Goal: Transaction & Acquisition: Purchase product/service

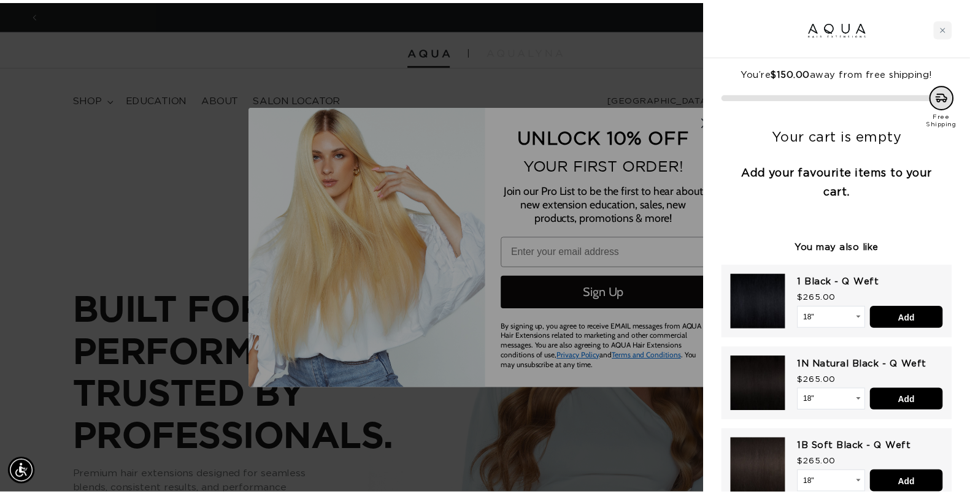
scroll to position [0, 894]
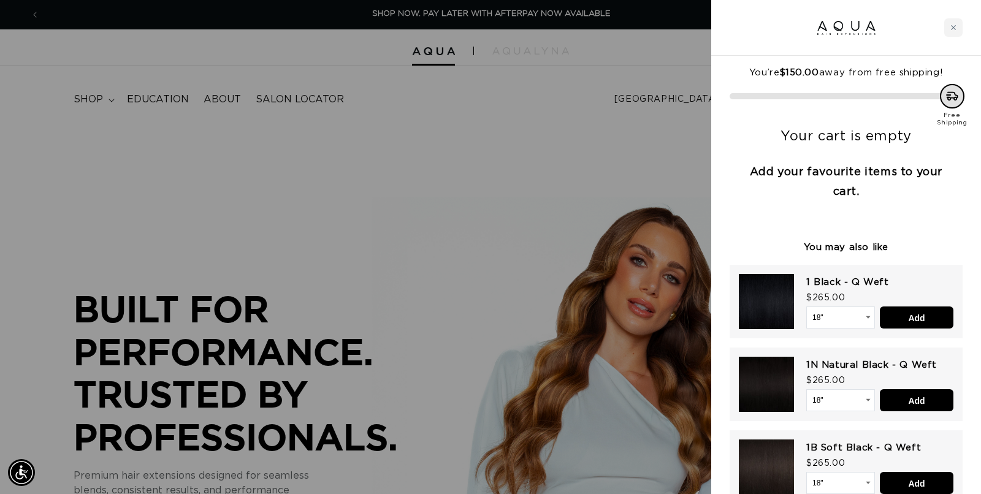
click at [565, 47] on div at bounding box center [490, 247] width 981 height 494
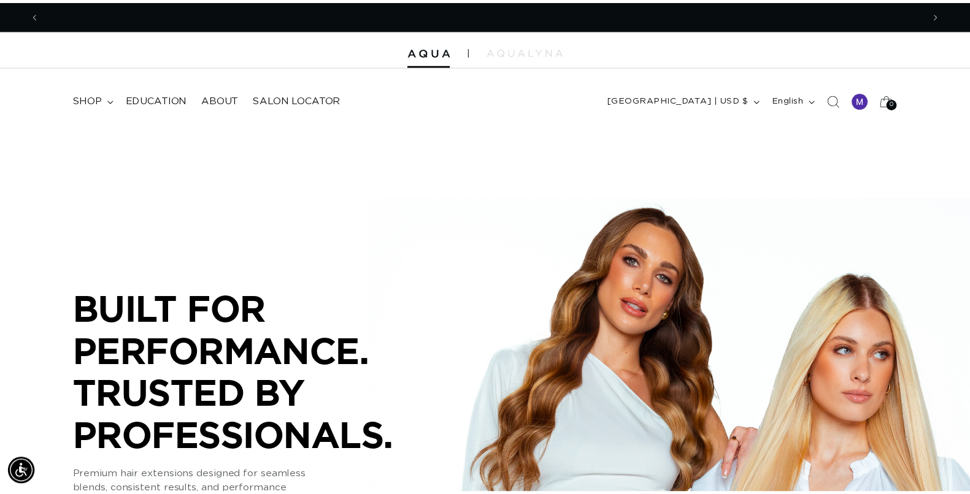
scroll to position [0, 1765]
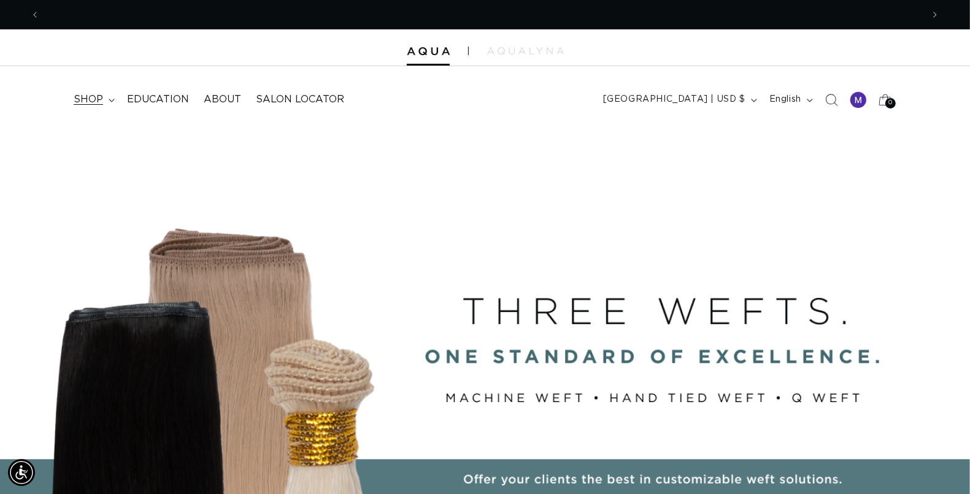
click at [88, 99] on span "shop" at bounding box center [88, 99] width 29 height 13
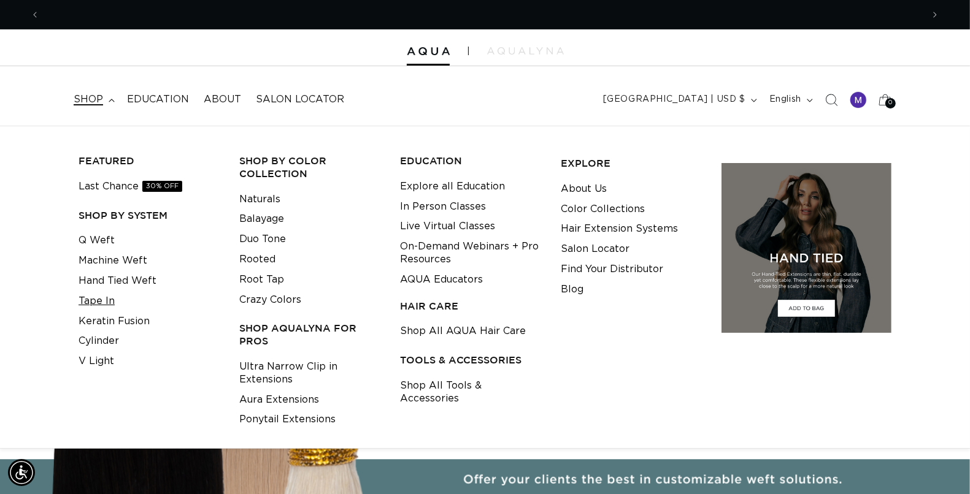
scroll to position [0, 882]
click at [109, 301] on link "Tape In" at bounding box center [97, 301] width 36 height 20
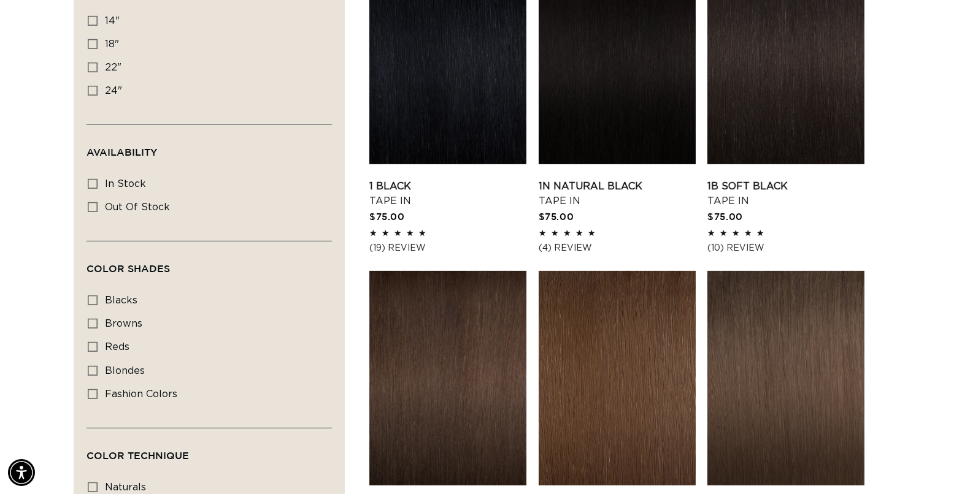
scroll to position [0, 882]
click at [95, 66] on icon at bounding box center [93, 68] width 10 height 10
click at [95, 66] on input "22" 22" (37 products)" at bounding box center [93, 68] width 10 height 10
checkbox input "true"
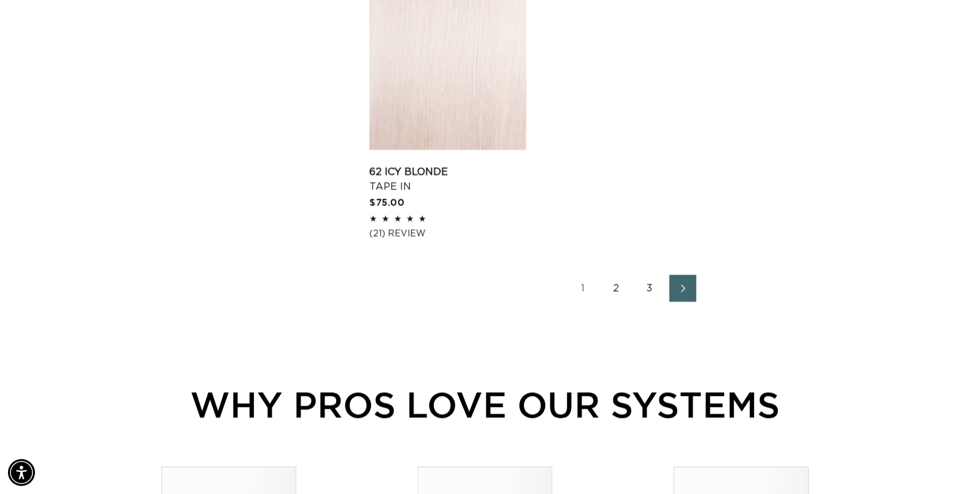
scroll to position [2198, 0]
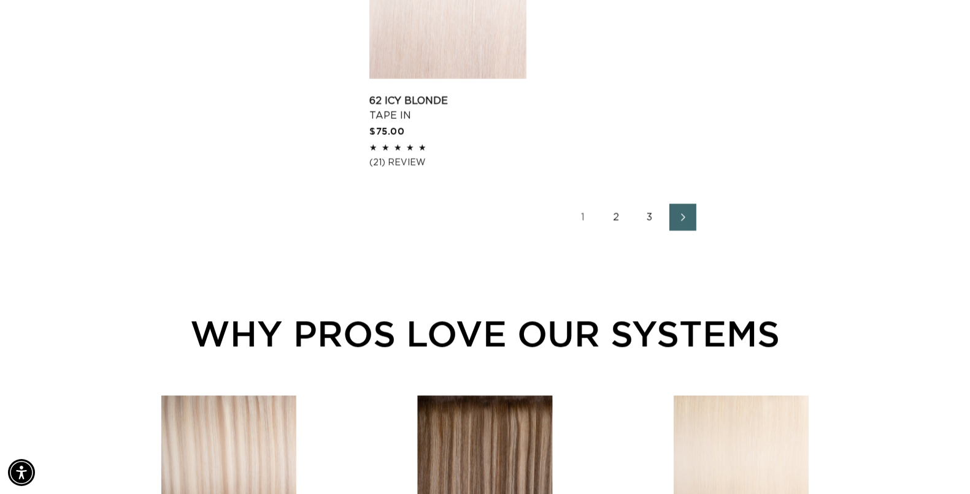
click at [649, 206] on link "3" at bounding box center [649, 217] width 27 height 27
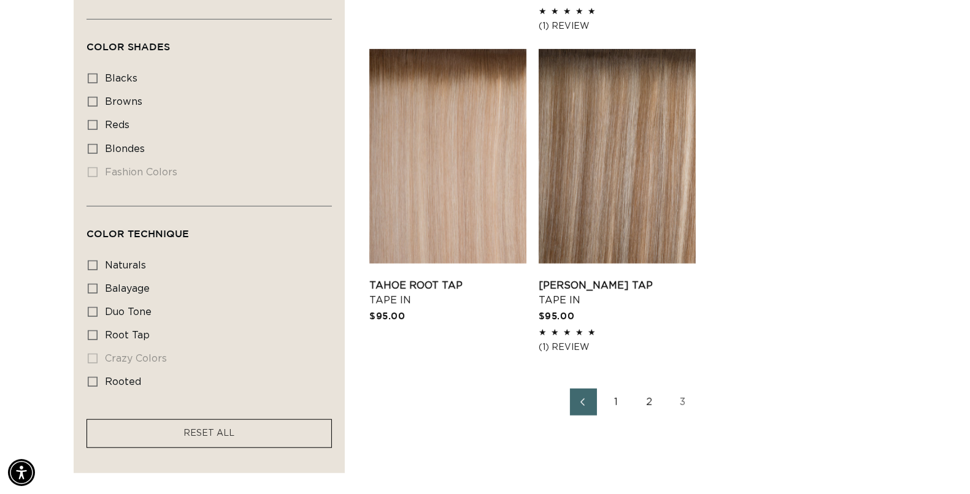
scroll to position [725, 0]
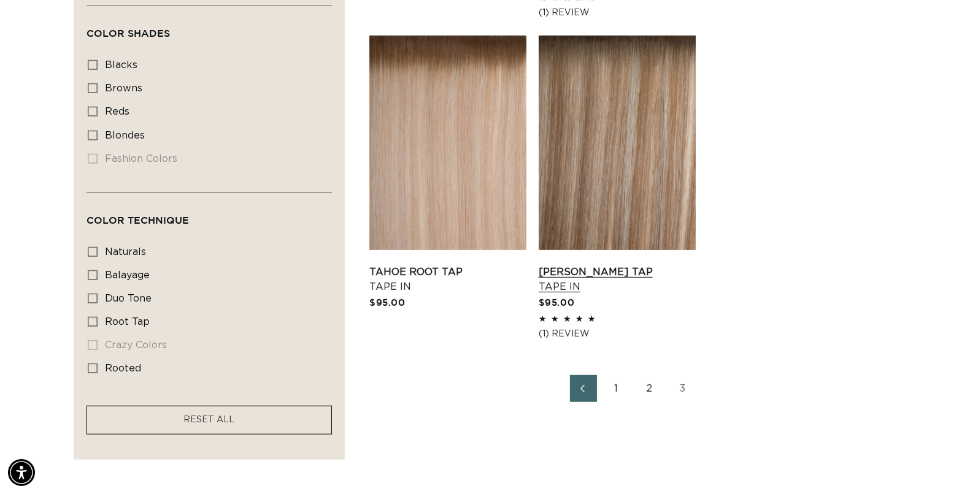
click at [635, 265] on link "Victoria Root Tap Tape In" at bounding box center [617, 279] width 157 height 29
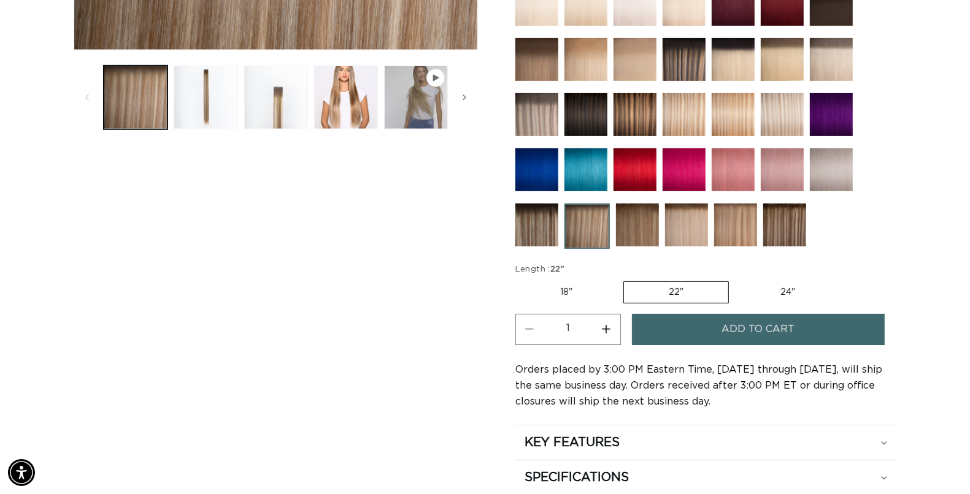
scroll to position [541, 0]
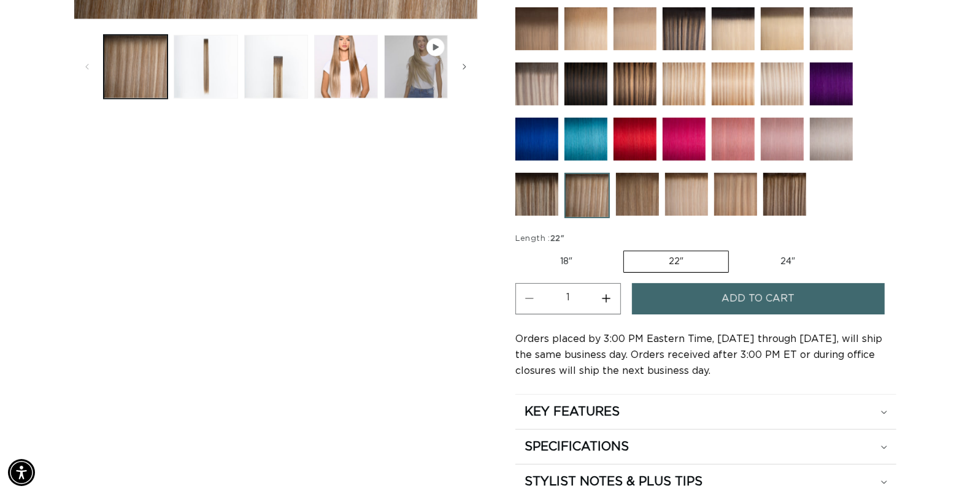
click at [605, 299] on button "Increase quantity for Victoria Root Tap - Tape In" at bounding box center [607, 298] width 28 height 31
type input "3"
click at [650, 304] on button "Add to cart" at bounding box center [758, 298] width 253 height 31
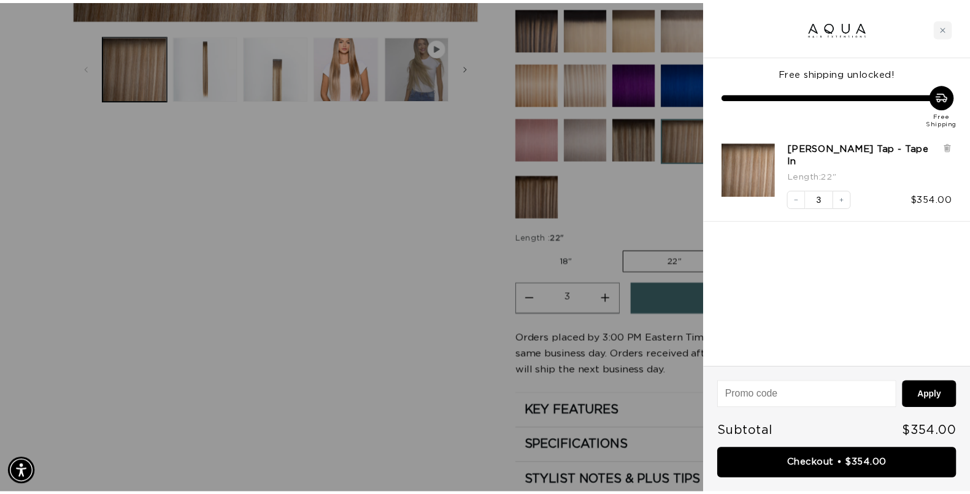
scroll to position [0, 1788]
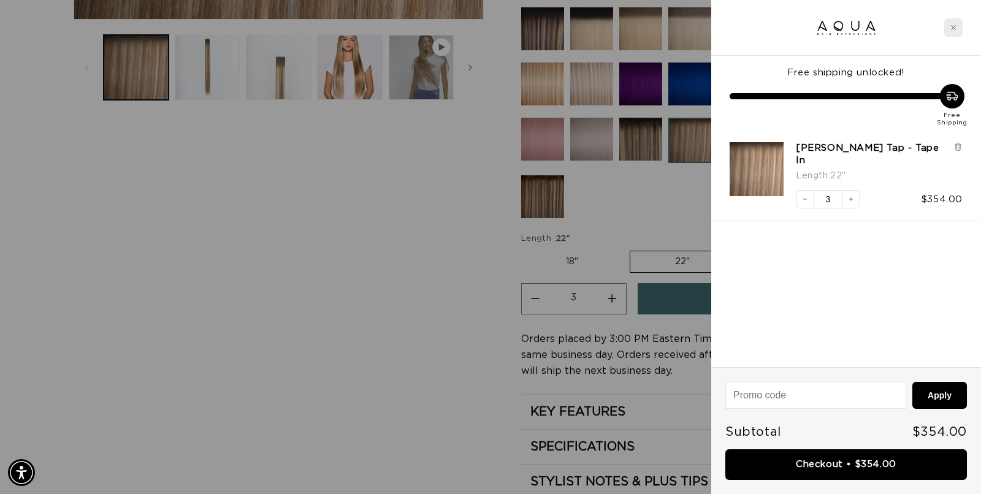
click at [957, 25] on div "Close cart" at bounding box center [954, 27] width 18 height 18
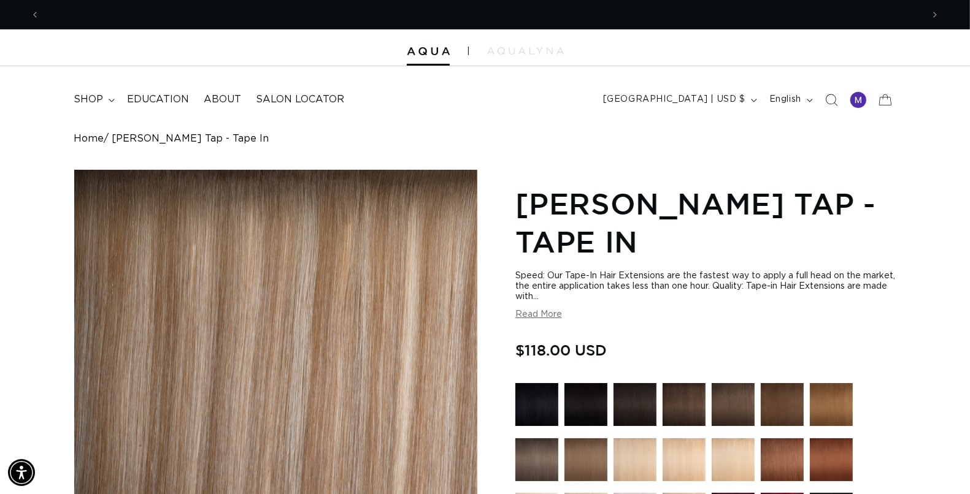
scroll to position [0, 882]
click at [835, 96] on icon "Search" at bounding box center [830, 99] width 13 height 13
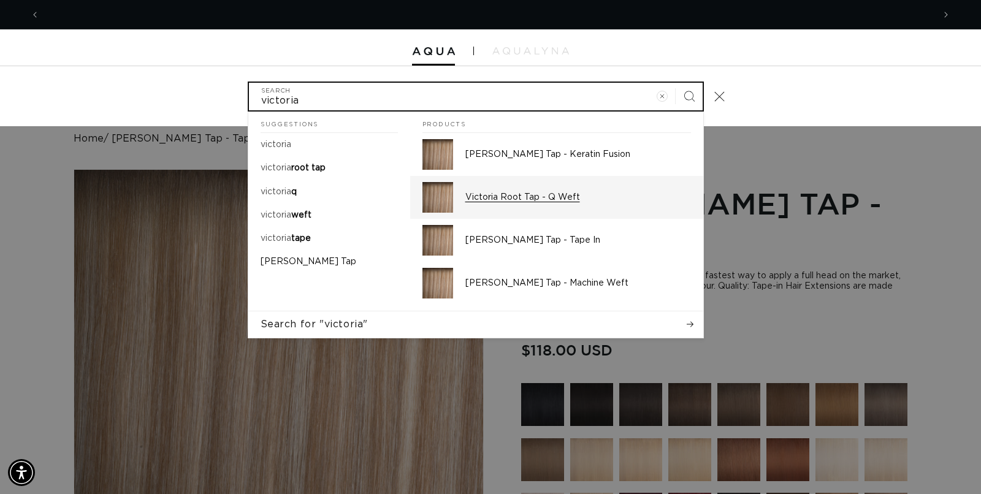
scroll to position [0, 1788]
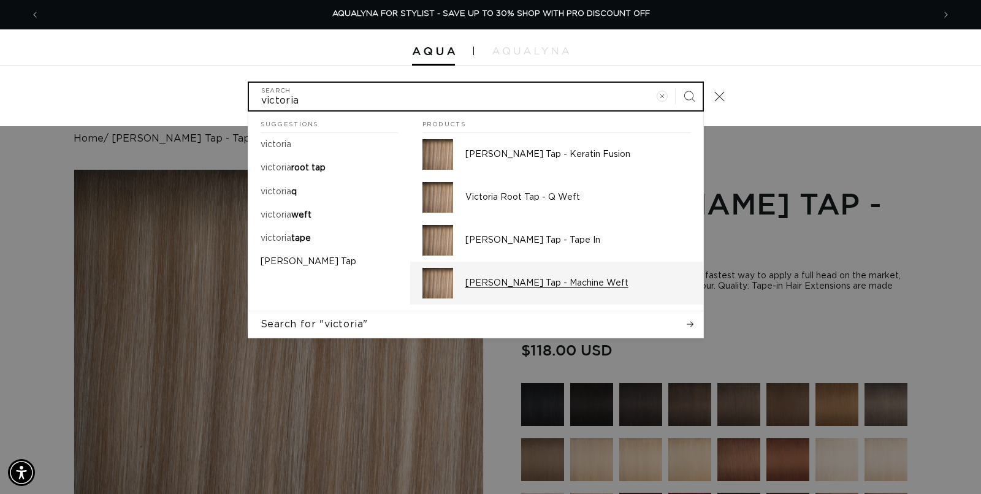
type input "victoria"
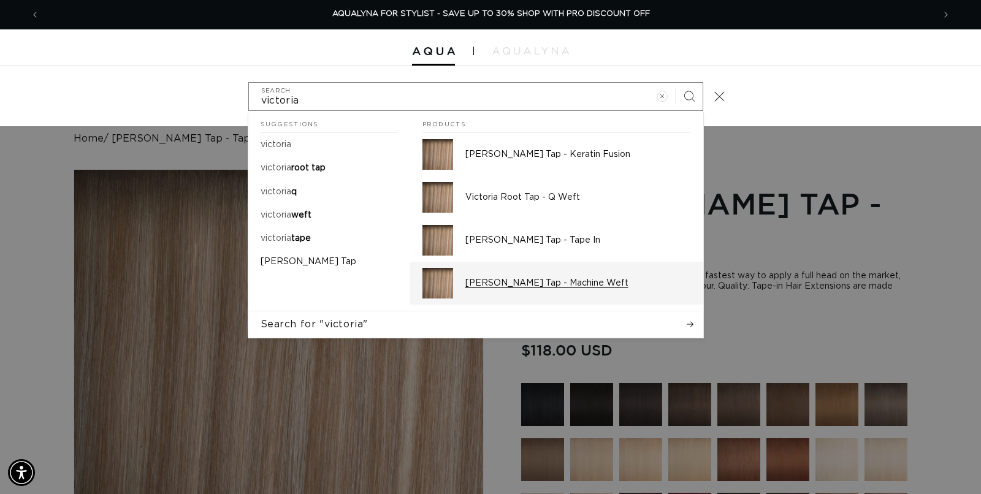
click at [570, 275] on div "Victoria Root Tap - Machine Weft" at bounding box center [579, 283] width 226 height 31
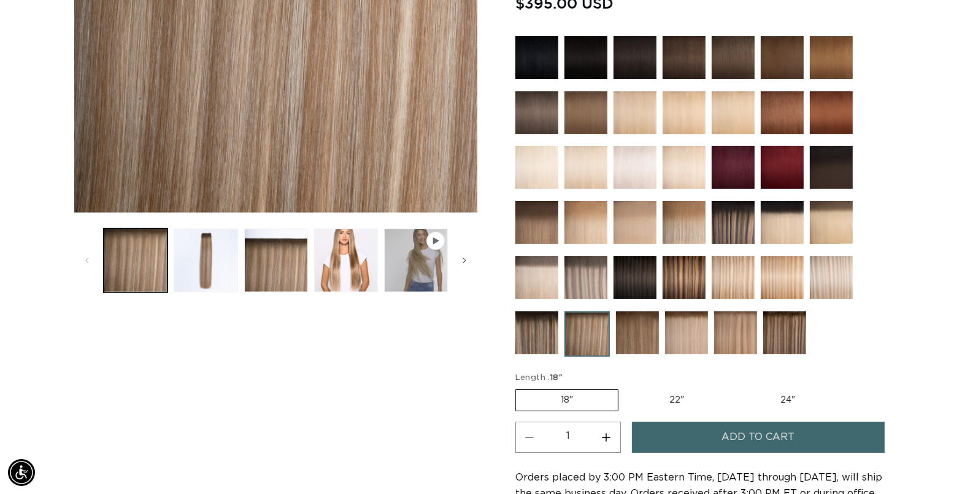
scroll to position [470, 0]
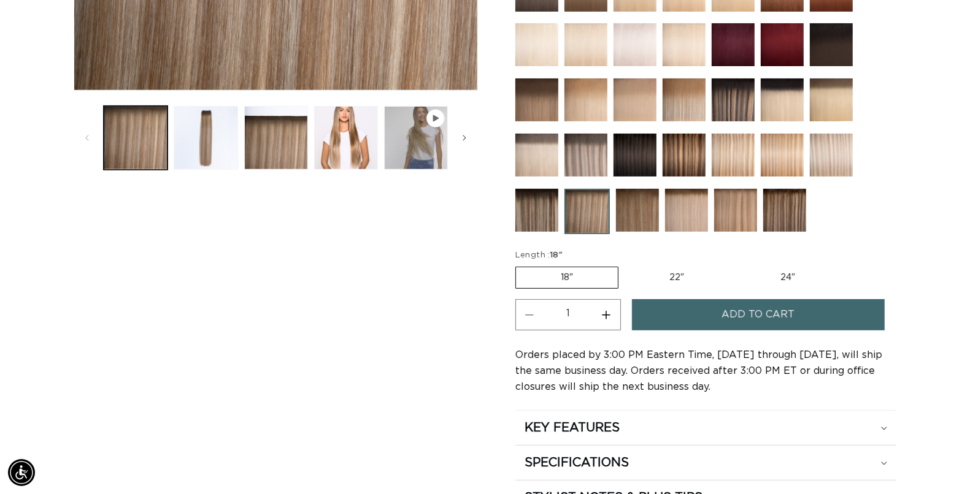
click at [691, 267] on label "22" Variant sold out or unavailable" at bounding box center [676, 277] width 104 height 21
click at [625, 265] on input "22" Variant sold out or unavailable" at bounding box center [624, 264] width 1 height 1
radio input "true"
click at [700, 307] on button "Add to cart" at bounding box center [758, 314] width 253 height 31
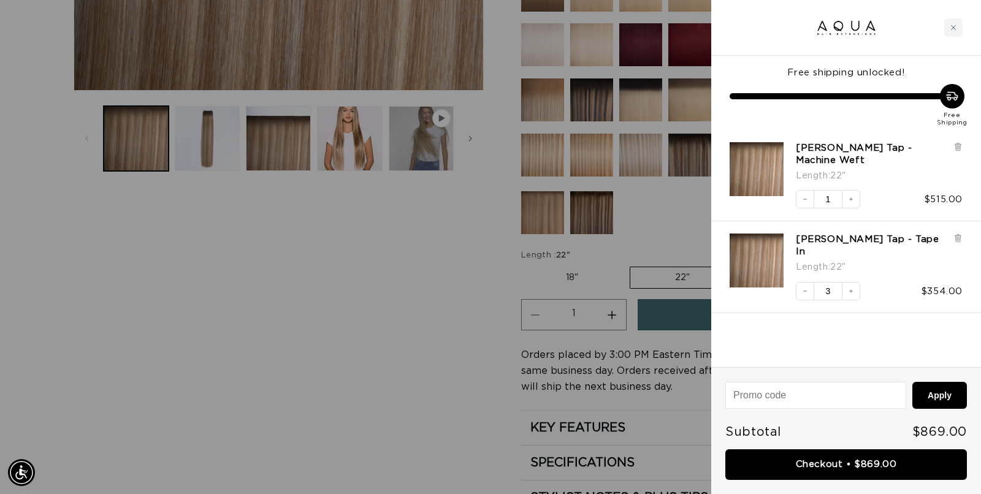
scroll to position [0, 894]
click at [957, 237] on icon at bounding box center [958, 239] width 5 height 6
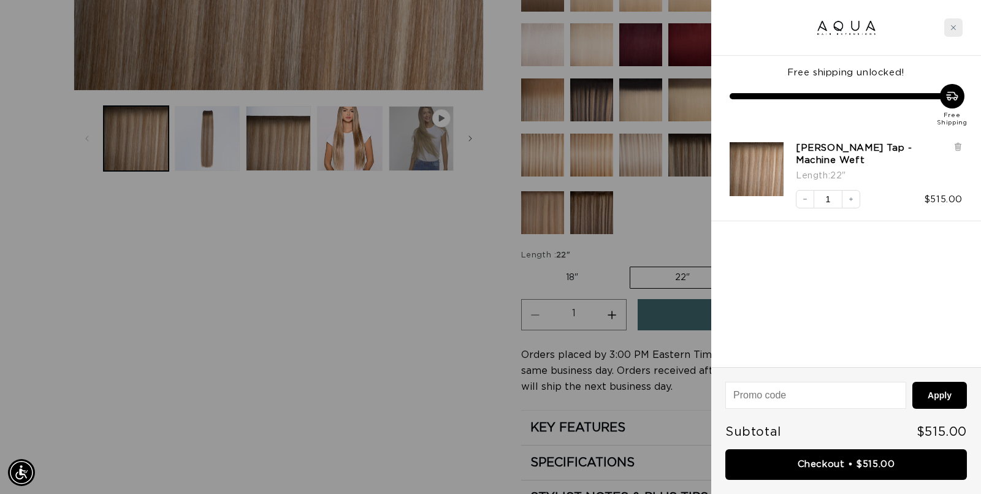
click at [956, 29] on icon "Close cart" at bounding box center [954, 28] width 6 height 6
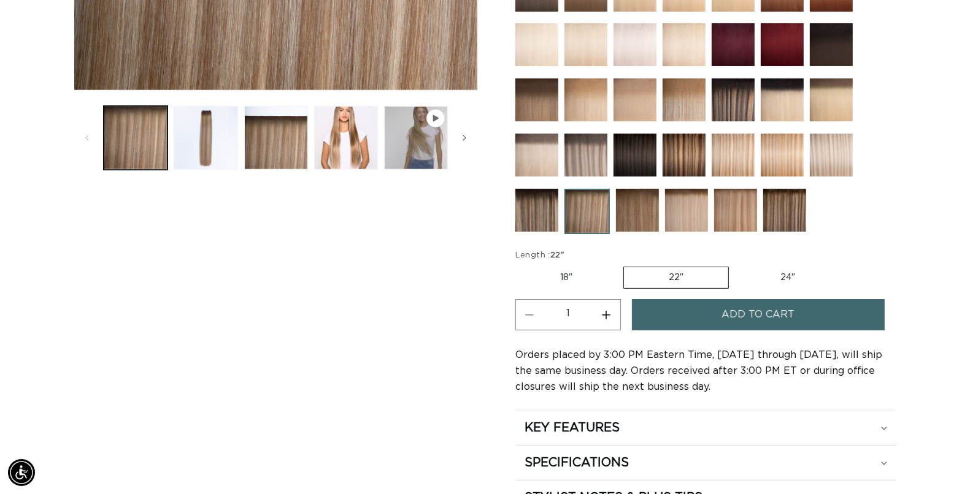
scroll to position [0, 0]
click at [563, 274] on label "18" Variant sold out or unavailable" at bounding box center [566, 277] width 102 height 21
click at [519, 265] on input "18" Variant sold out or unavailable" at bounding box center [518, 264] width 1 height 1
radio input "true"
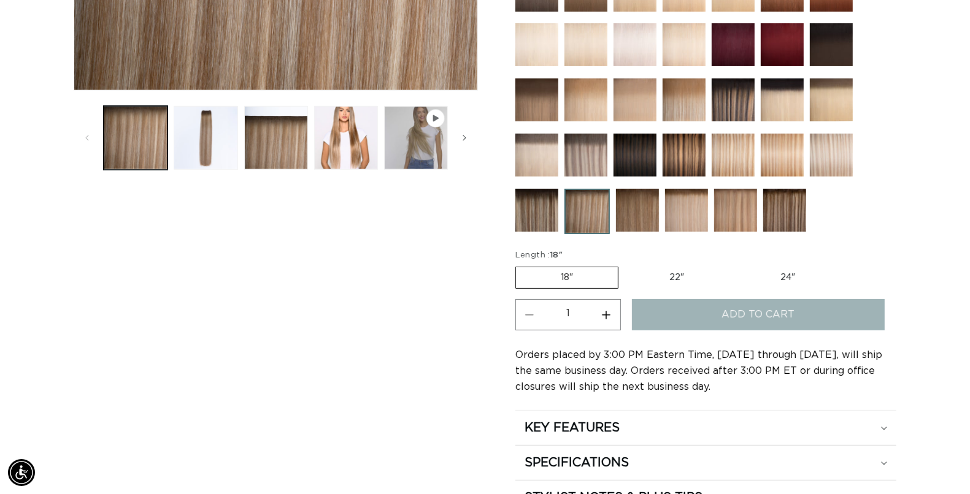
scroll to position [0, 882]
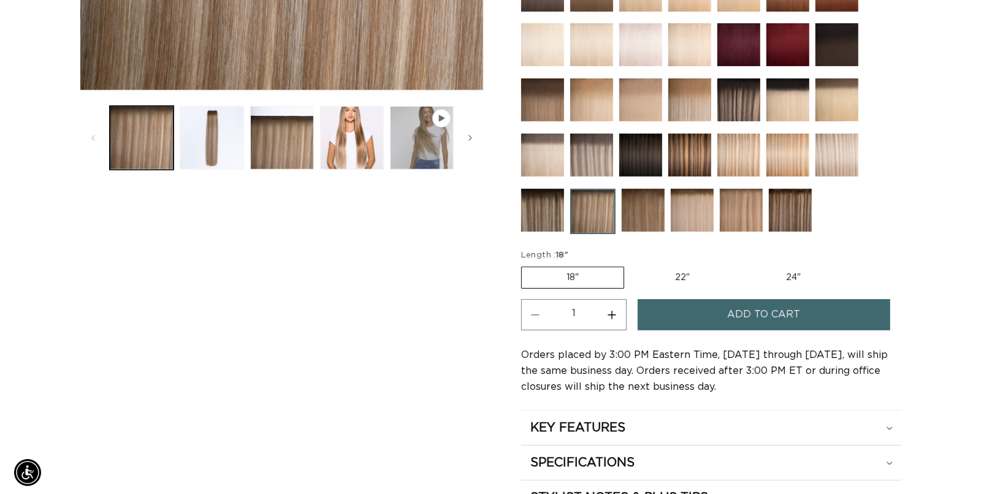
scroll to position [0, 1765]
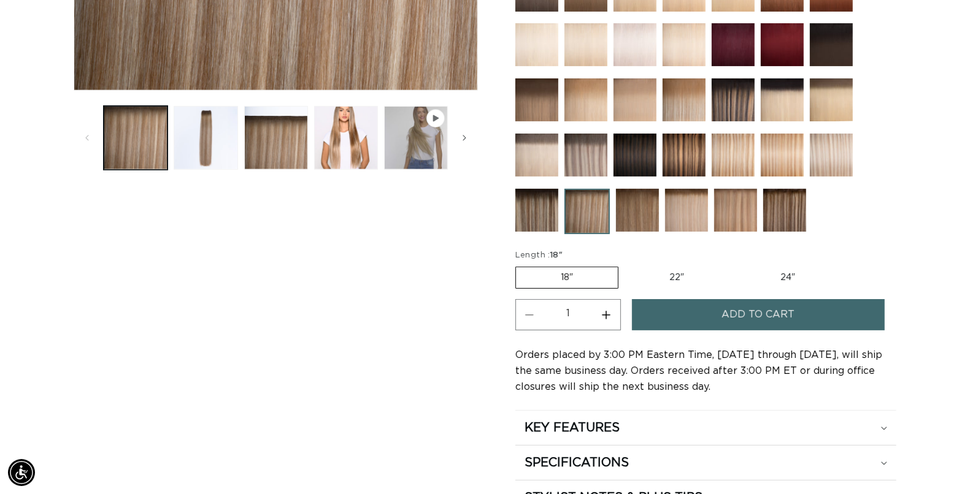
click at [727, 307] on span "Add to cart" at bounding box center [757, 314] width 73 height 31
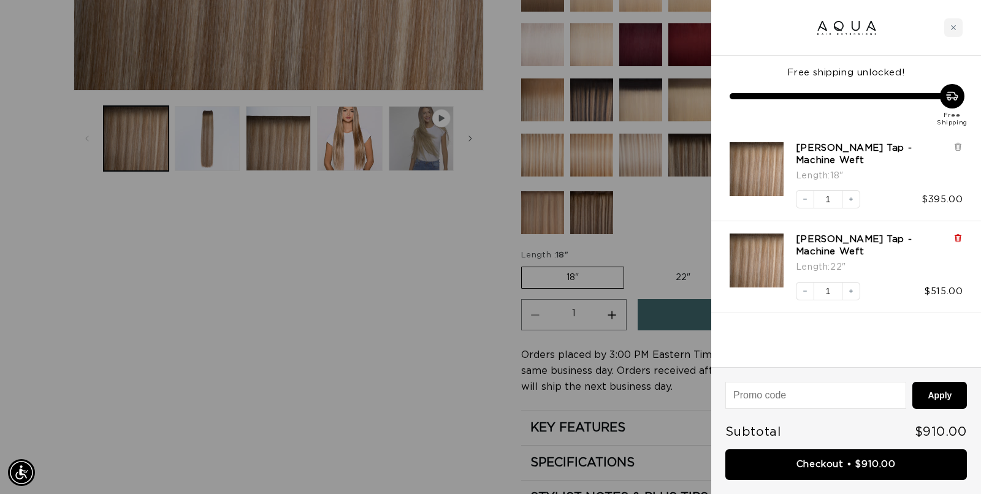
scroll to position [0, 894]
click at [961, 236] on icon at bounding box center [958, 236] width 6 height 0
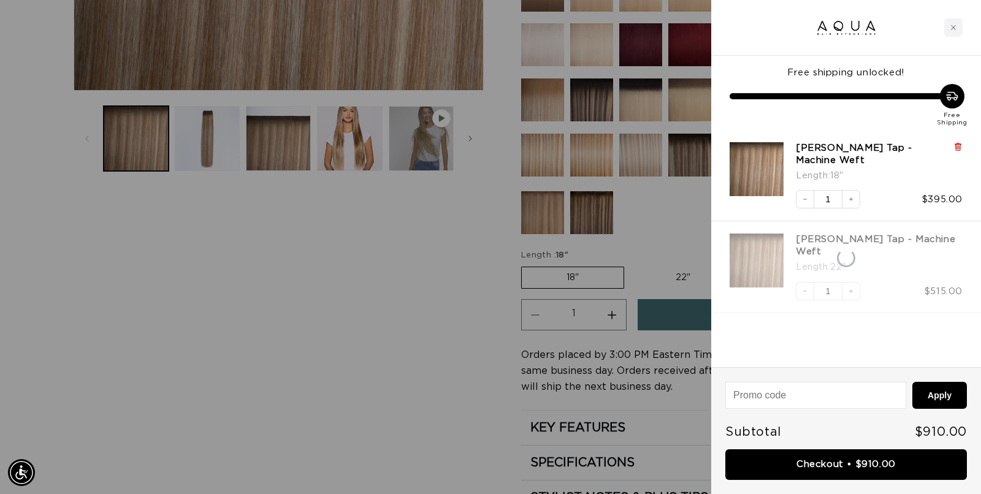
click at [960, 147] on icon at bounding box center [958, 147] width 5 height 6
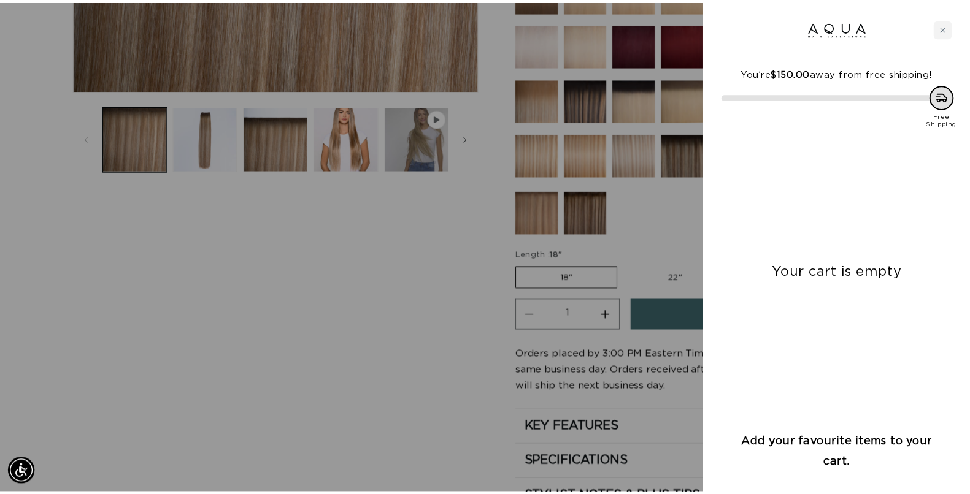
scroll to position [0, 0]
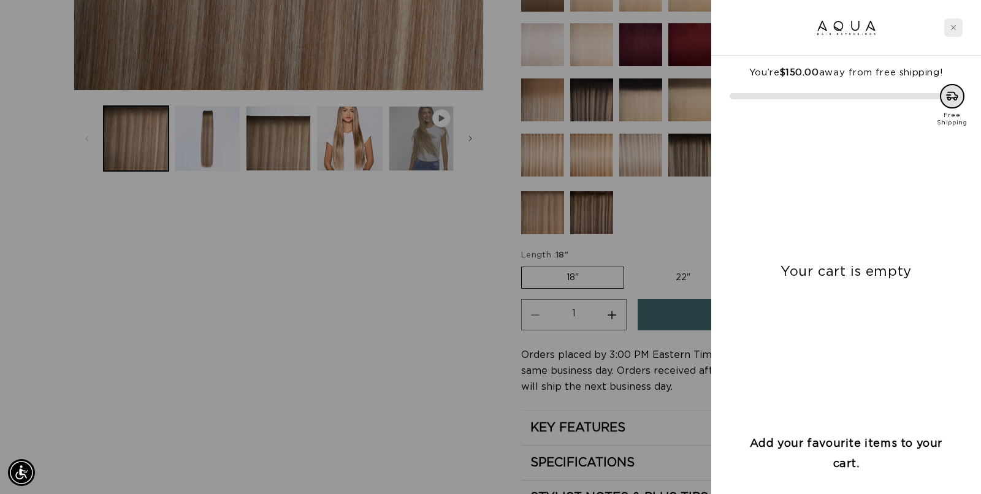
click at [952, 29] on icon "Close cart" at bounding box center [953, 27] width 5 height 5
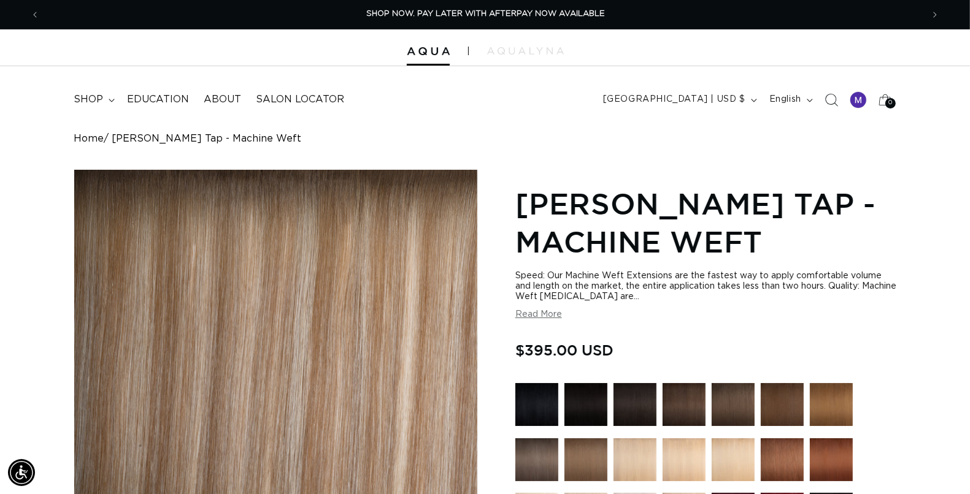
click at [827, 96] on icon "Search" at bounding box center [830, 99] width 13 height 13
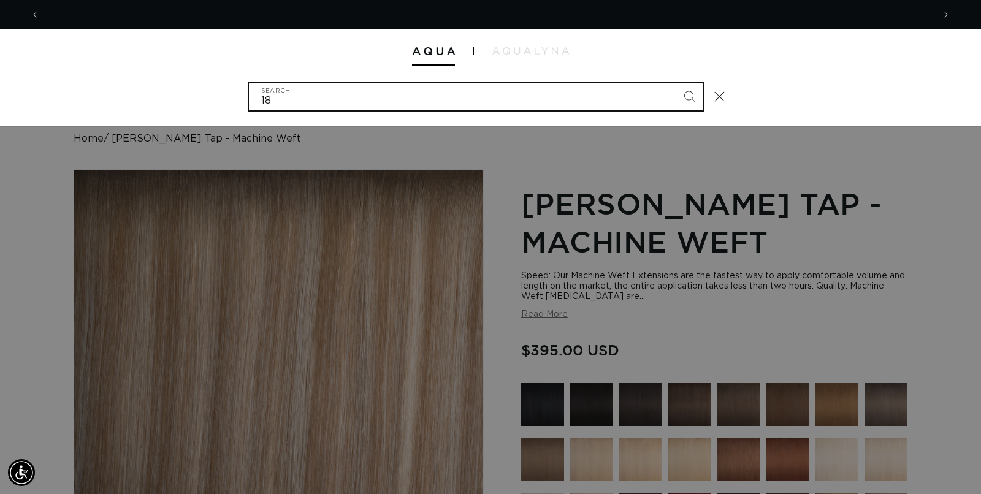
scroll to position [0, 1788]
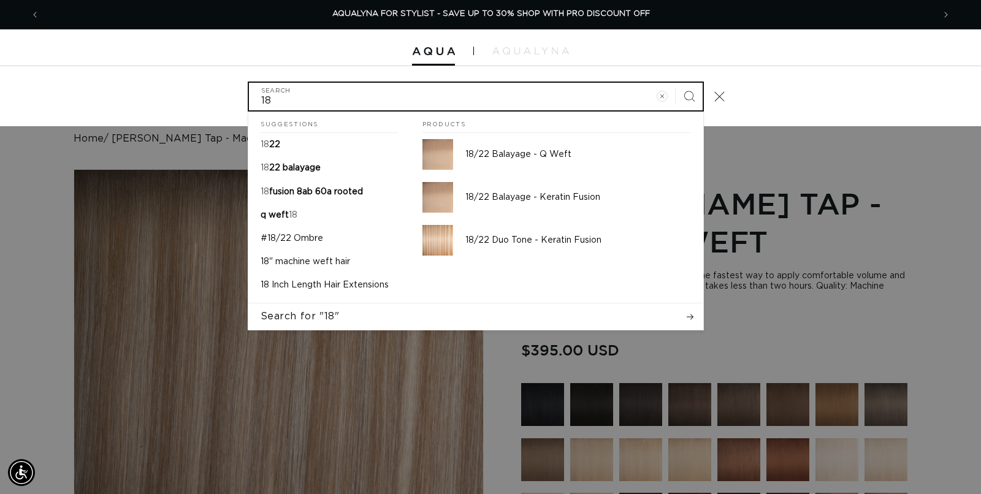
type input "1"
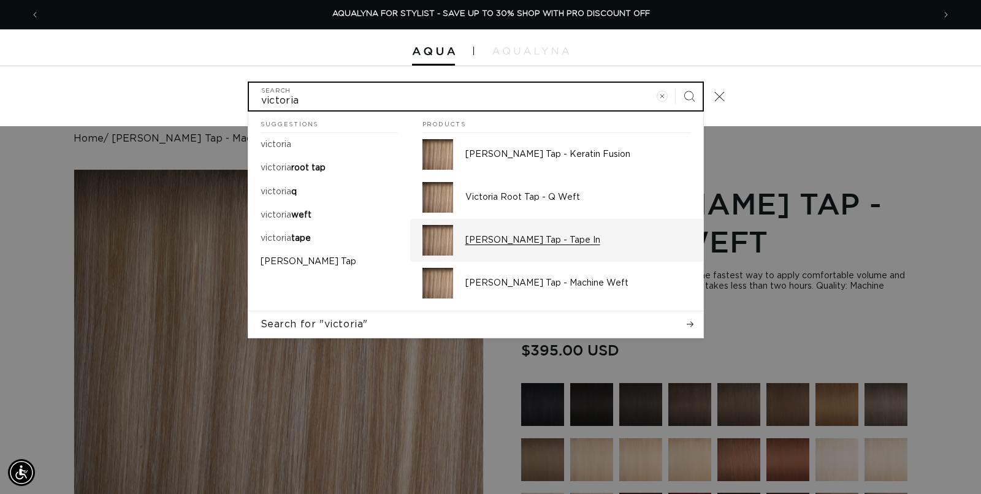
type input "victoria"
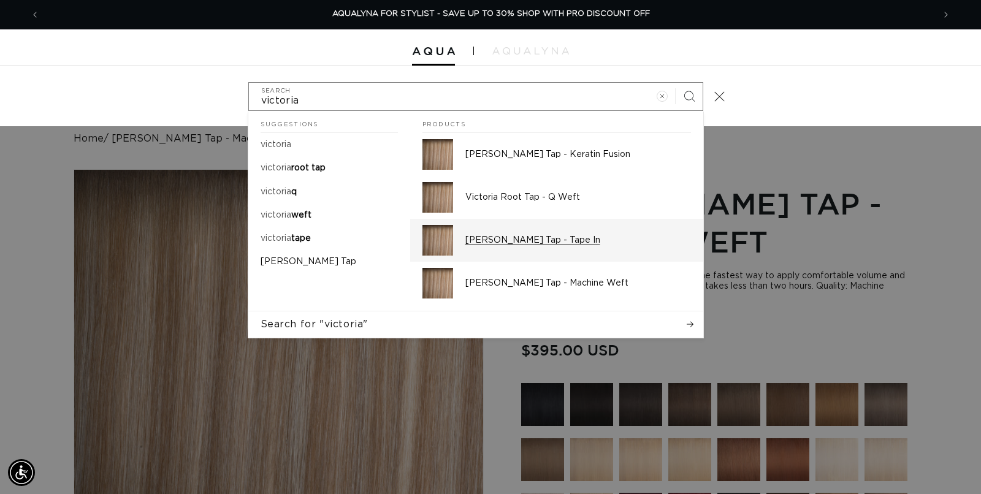
click at [574, 240] on p "[PERSON_NAME] Tap - Tape In" at bounding box center [579, 240] width 226 height 11
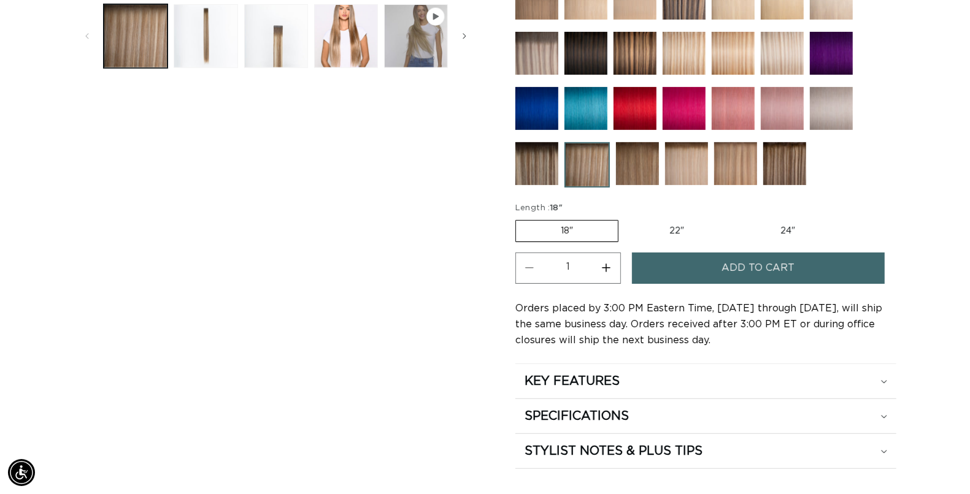
scroll to position [581, 0]
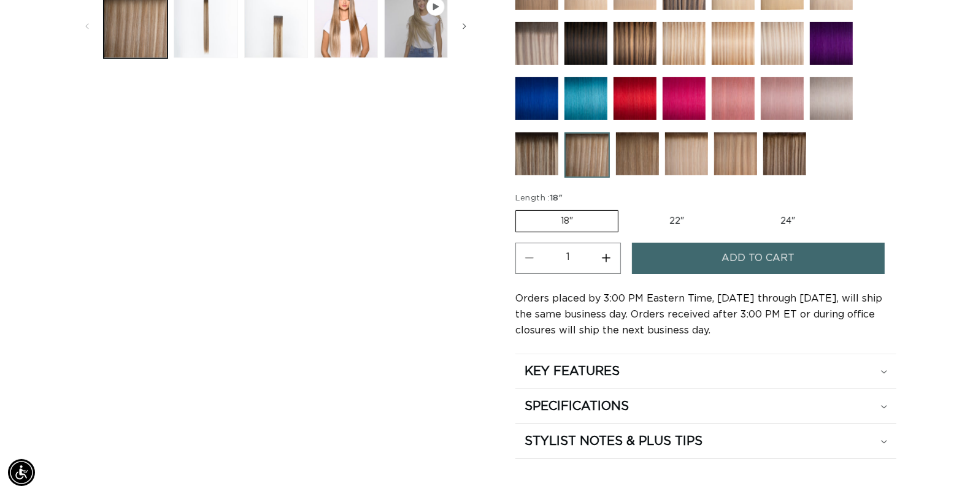
click at [639, 246] on button "Add to cart" at bounding box center [758, 258] width 253 height 31
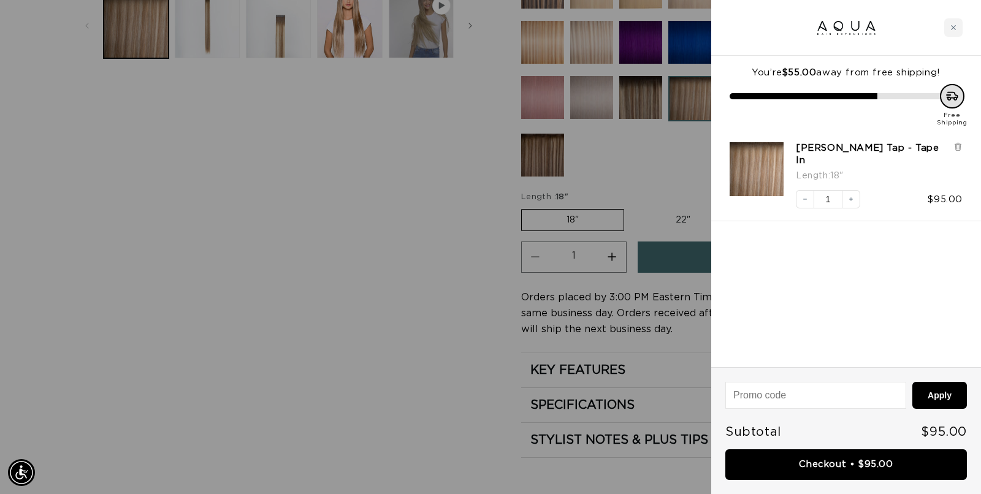
scroll to position [0, 894]
click at [954, 26] on icon "Close cart" at bounding box center [953, 27] width 5 height 5
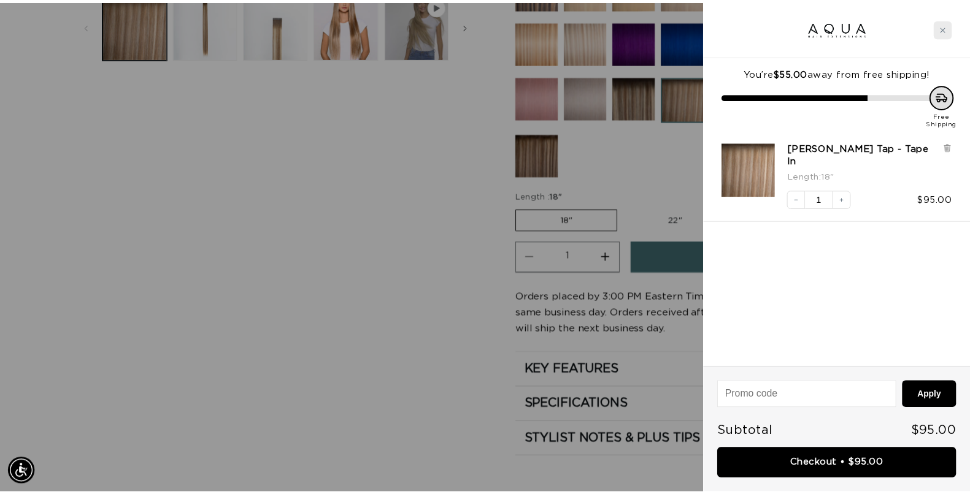
scroll to position [0, 882]
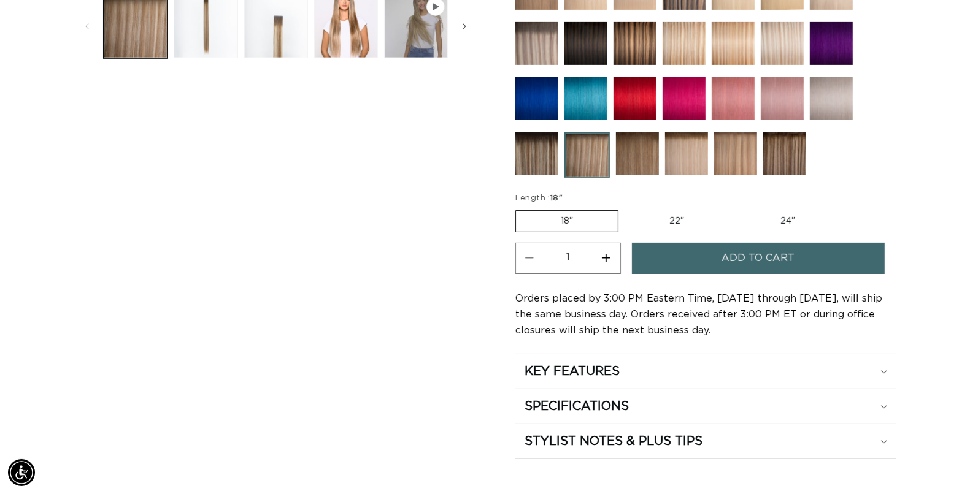
click at [669, 213] on label "22" Variant sold out or unavailable" at bounding box center [676, 221] width 104 height 21
click at [625, 209] on input "22" Variant sold out or unavailable" at bounding box center [624, 208] width 1 height 1
radio input "true"
click at [688, 253] on button "Add to cart" at bounding box center [758, 258] width 253 height 31
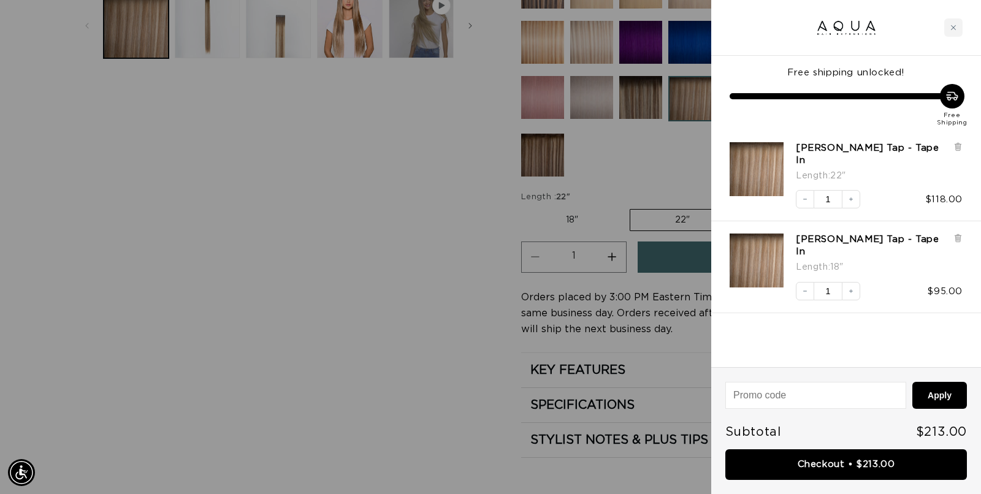
scroll to position [0, 1788]
click at [954, 33] on div "Close cart" at bounding box center [954, 27] width 18 height 18
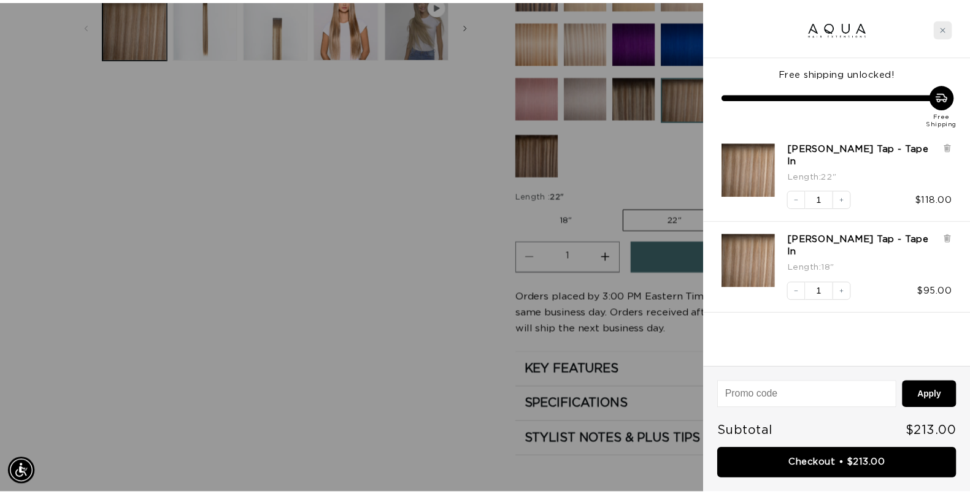
scroll to position [0, 1765]
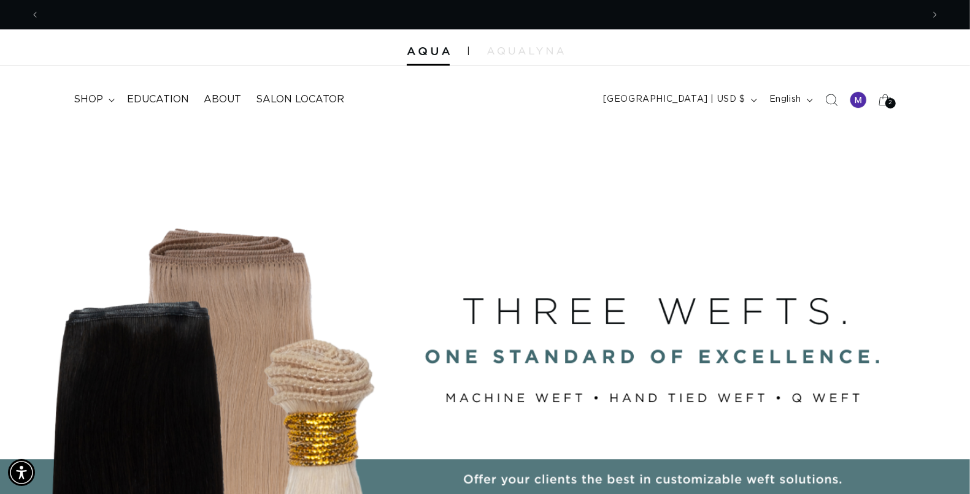
scroll to position [0, 882]
